Goal: Go to known website: Access a specific website the user already knows

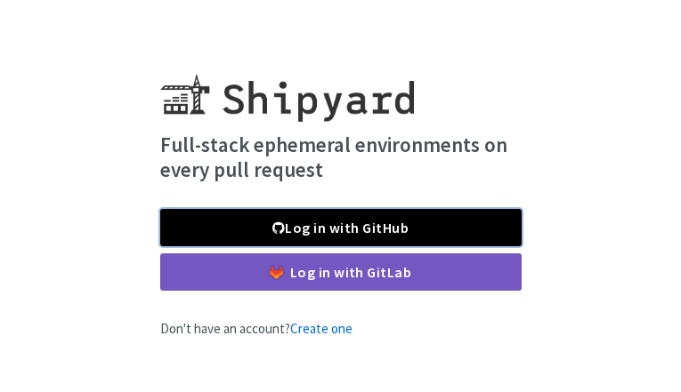
click at [454, 228] on link "Log in with GitHub" at bounding box center [340, 227] width 361 height 37
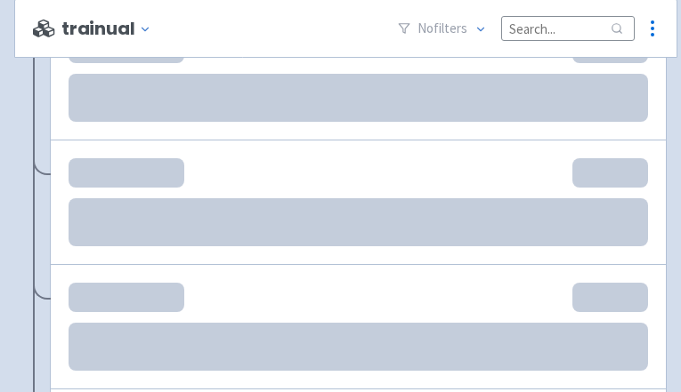
scroll to position [1896, 0]
